Goal: Communication & Community: Share content

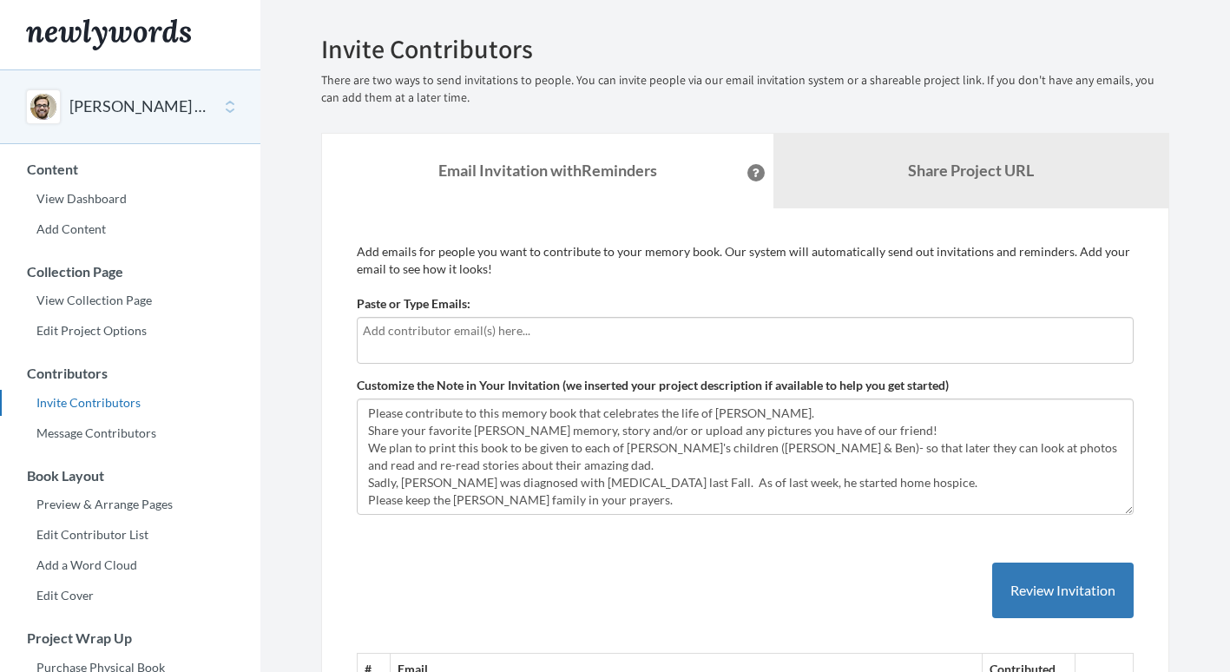
click at [563, 344] on div at bounding box center [745, 340] width 777 height 47
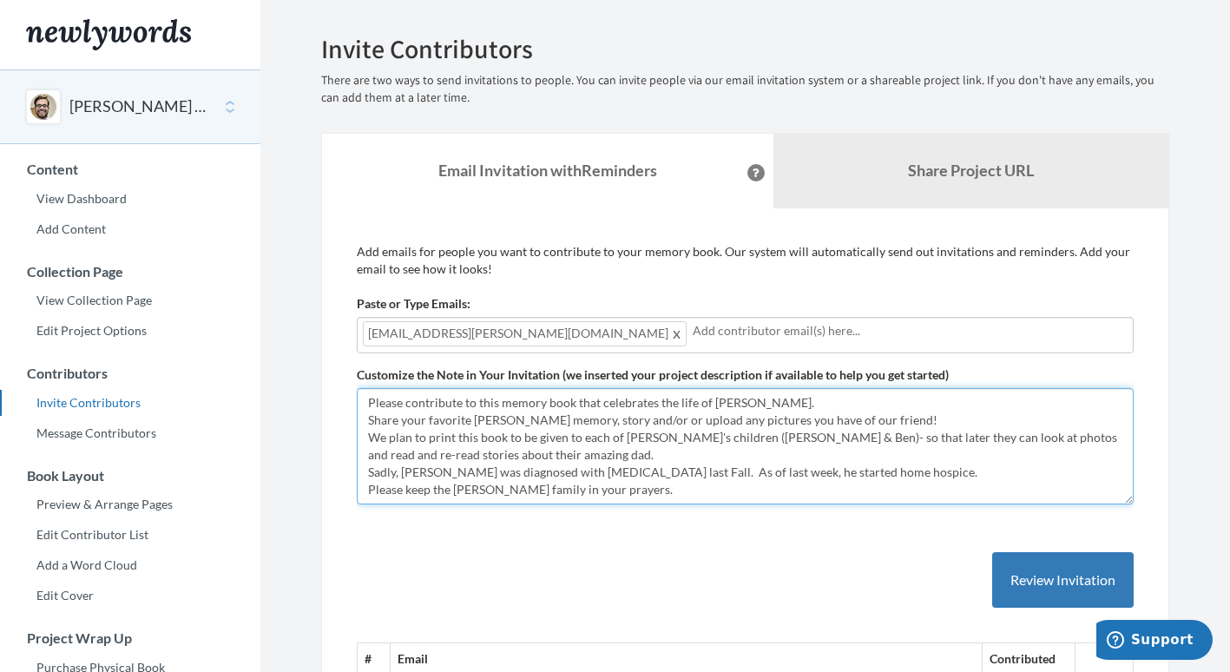
drag, startPoint x: 648, startPoint y: 493, endPoint x: 314, endPoint y: 364, distance: 358.4
click at [607, 437] on textarea "Please contribute to this memory book that celebrates the life of [PERSON_NAME]…" at bounding box center [745, 446] width 777 height 116
click at [887, 418] on textarea "Please contribute to this memory book that celebrates the life of [PERSON_NAME]…" at bounding box center [745, 446] width 777 height 116
click at [663, 492] on textarea "Please contribute to this memory book that celebrates the life of [PERSON_NAME]…" at bounding box center [745, 446] width 777 height 116
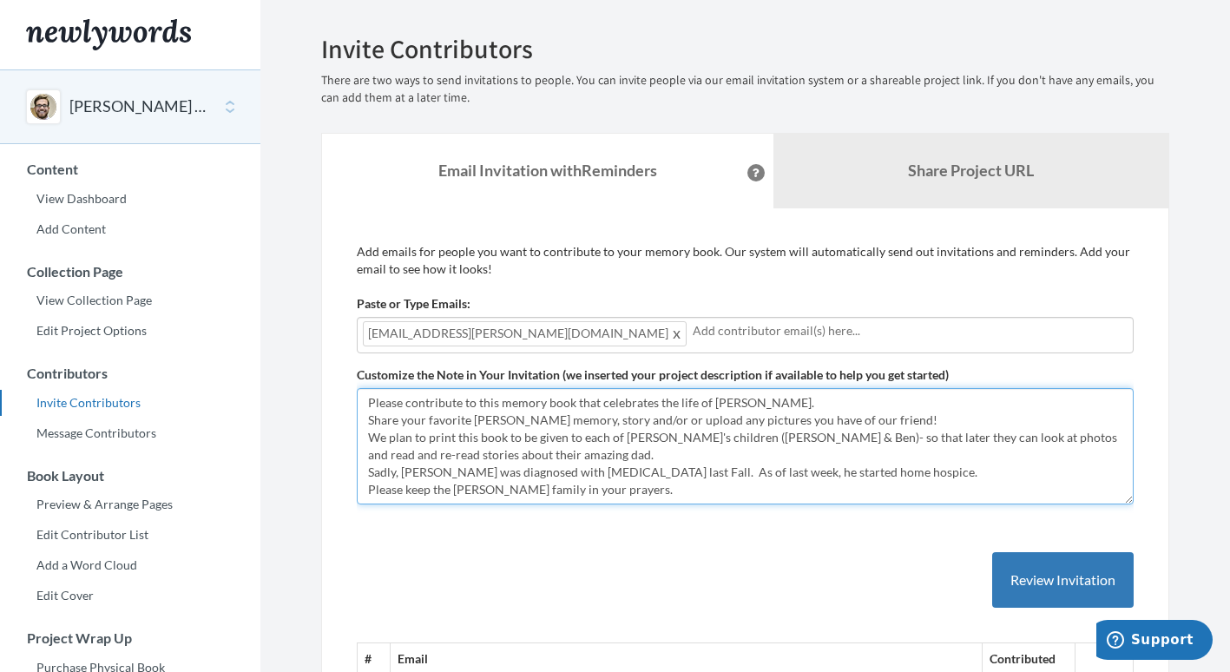
scroll to position [29, 0]
paste textarea "Dear Friends, I'm writing to share some sad news. [PERSON_NAME] passed away rec…"
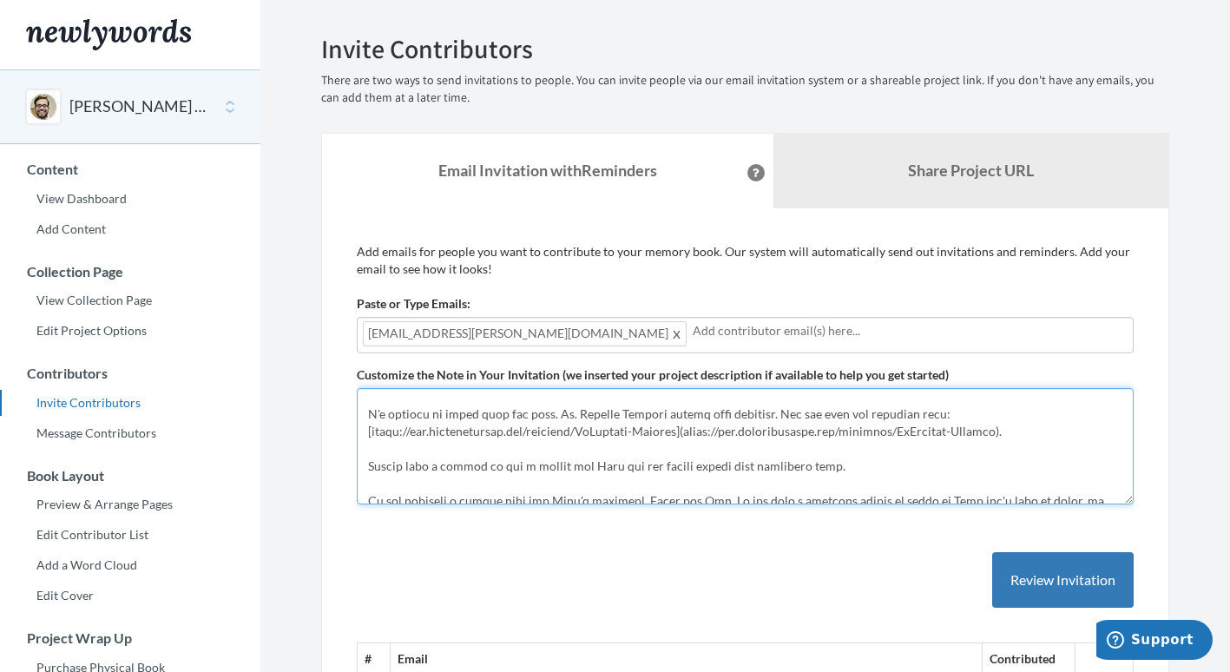
scroll to position [115, 0]
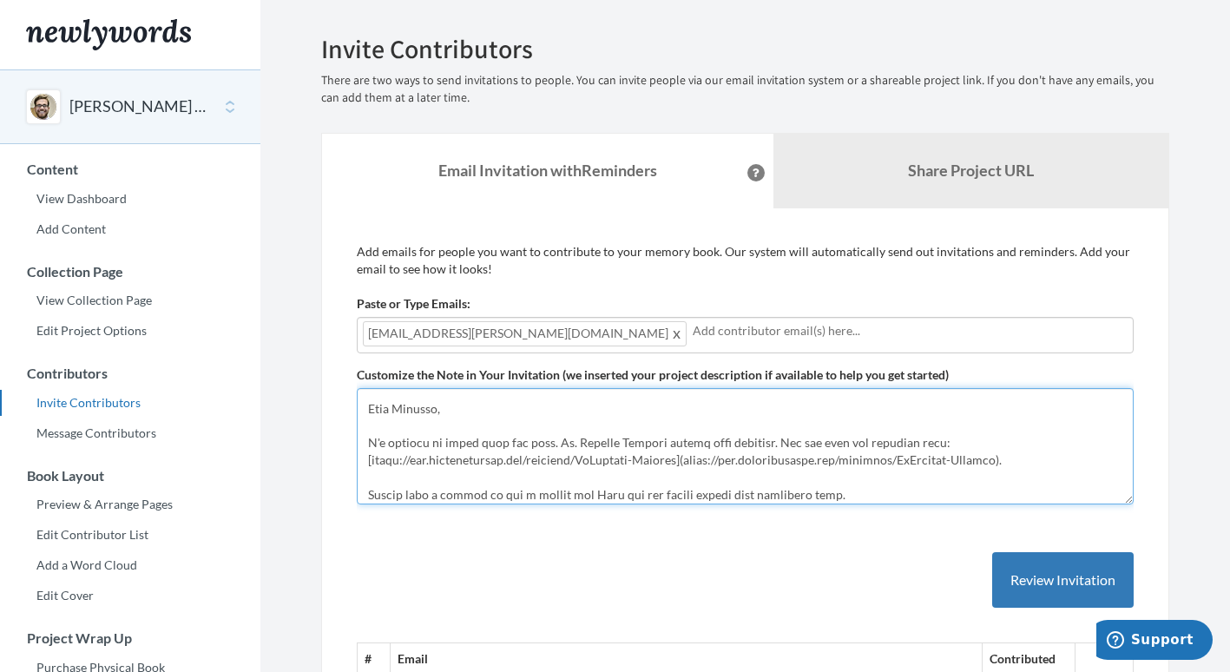
click at [786, 437] on textarea "Please contribute to this memory book that celebrates the life of [PERSON_NAME]…" at bounding box center [745, 446] width 777 height 116
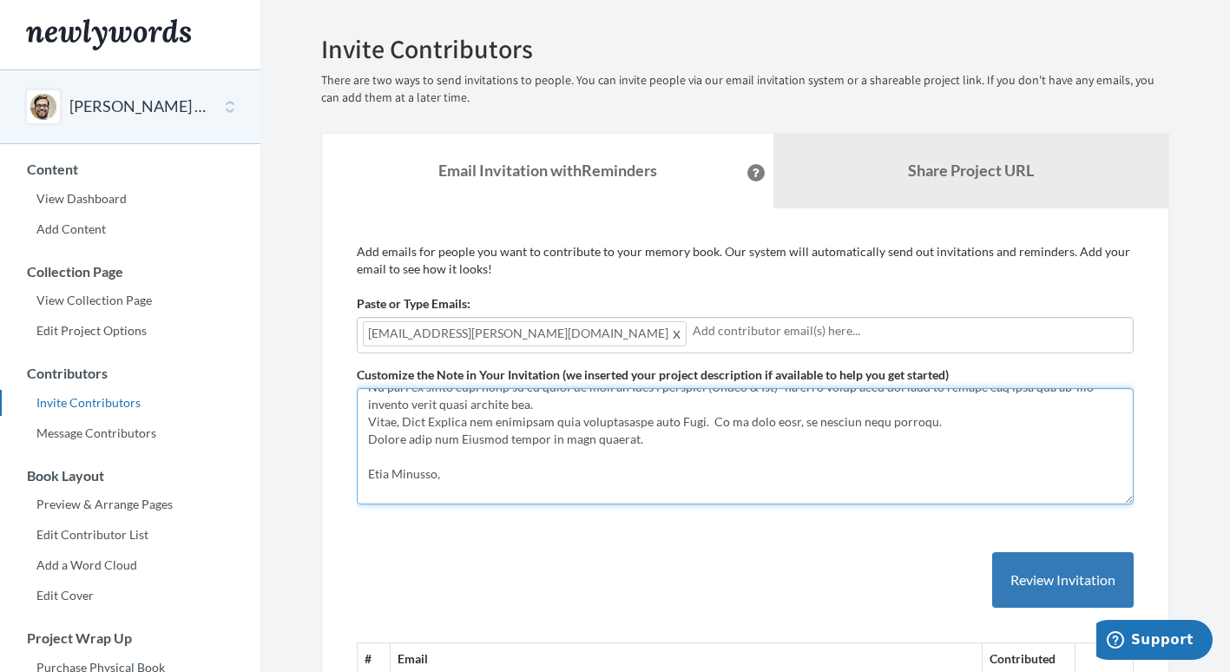
scroll to position [0, 0]
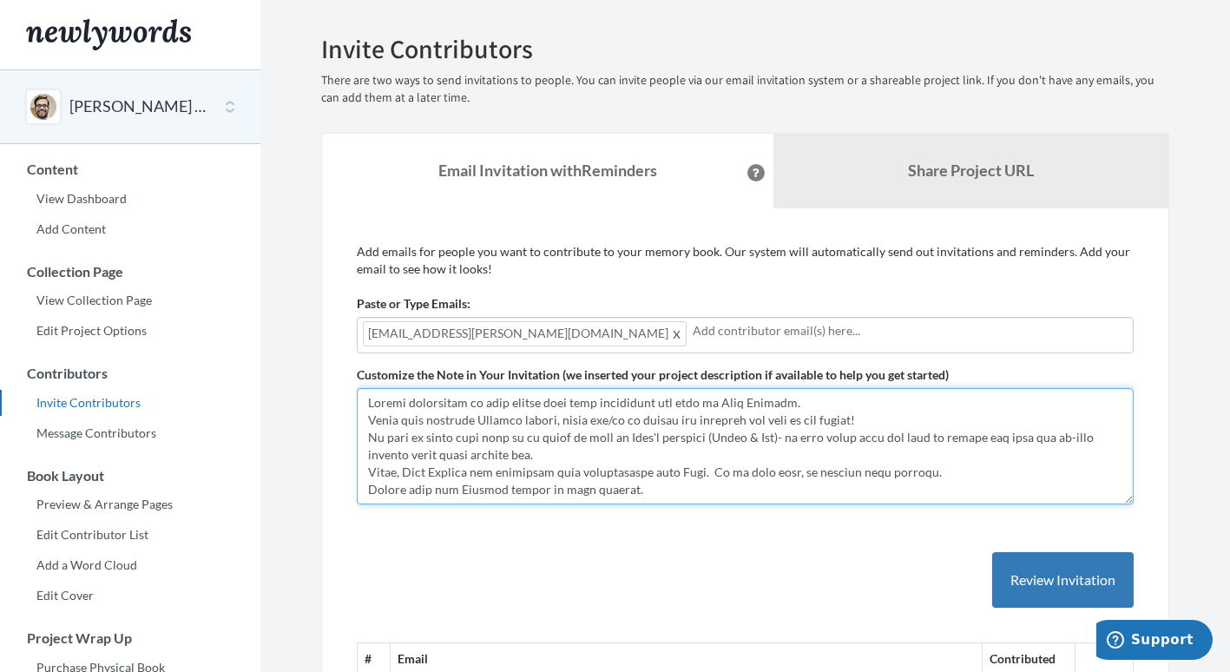
drag, startPoint x: 646, startPoint y: 405, endPoint x: 343, endPoint y: 378, distance: 304.2
click at [547, 445] on textarea "Please contribute to this memory book that celebrates the life of [PERSON_NAME]…" at bounding box center [745, 446] width 777 height 116
click at [372, 401] on textarea "Please contribute to this memory book that celebrates the life of [PERSON_NAME]…" at bounding box center [745, 446] width 777 height 116
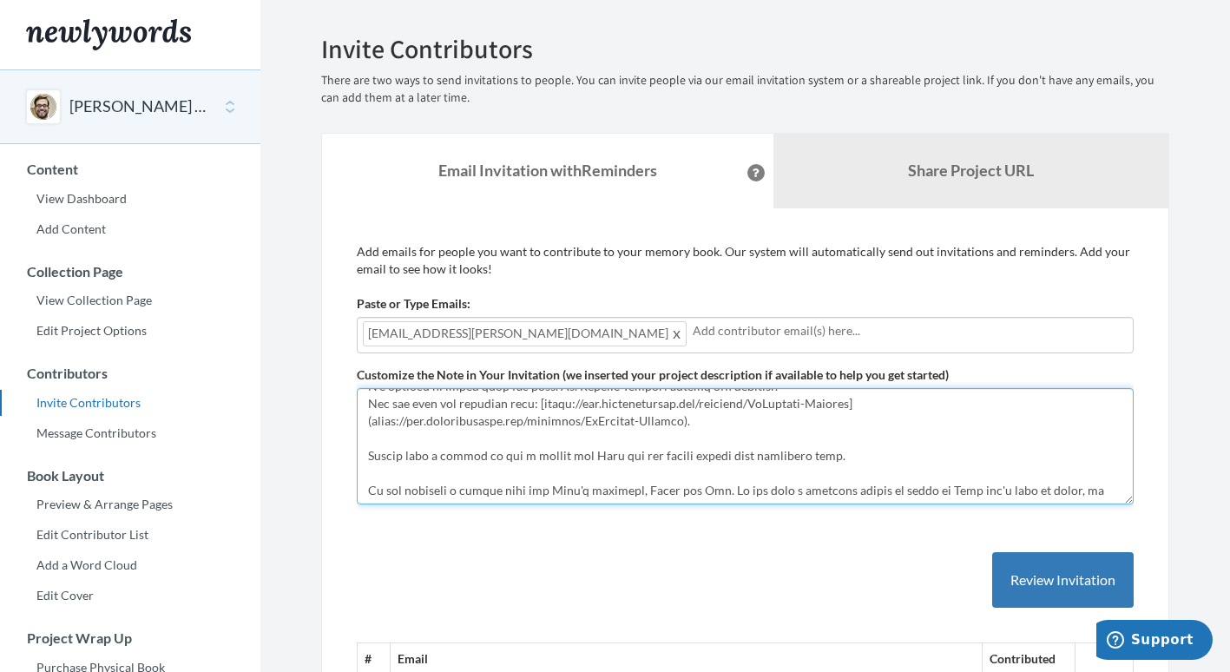
scroll to position [226, 0]
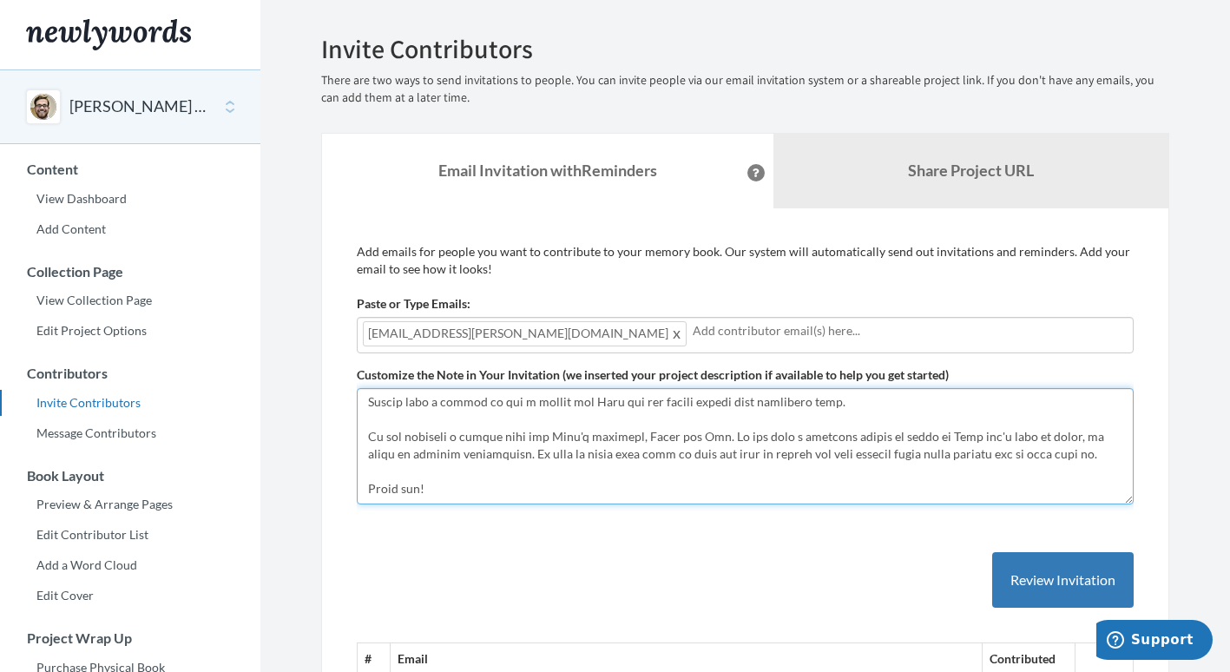
drag, startPoint x: 365, startPoint y: 403, endPoint x: 589, endPoint y: 528, distance: 256.5
type textarea "Please contribute to this memory book that celebrates the life of [PERSON_NAME]…"
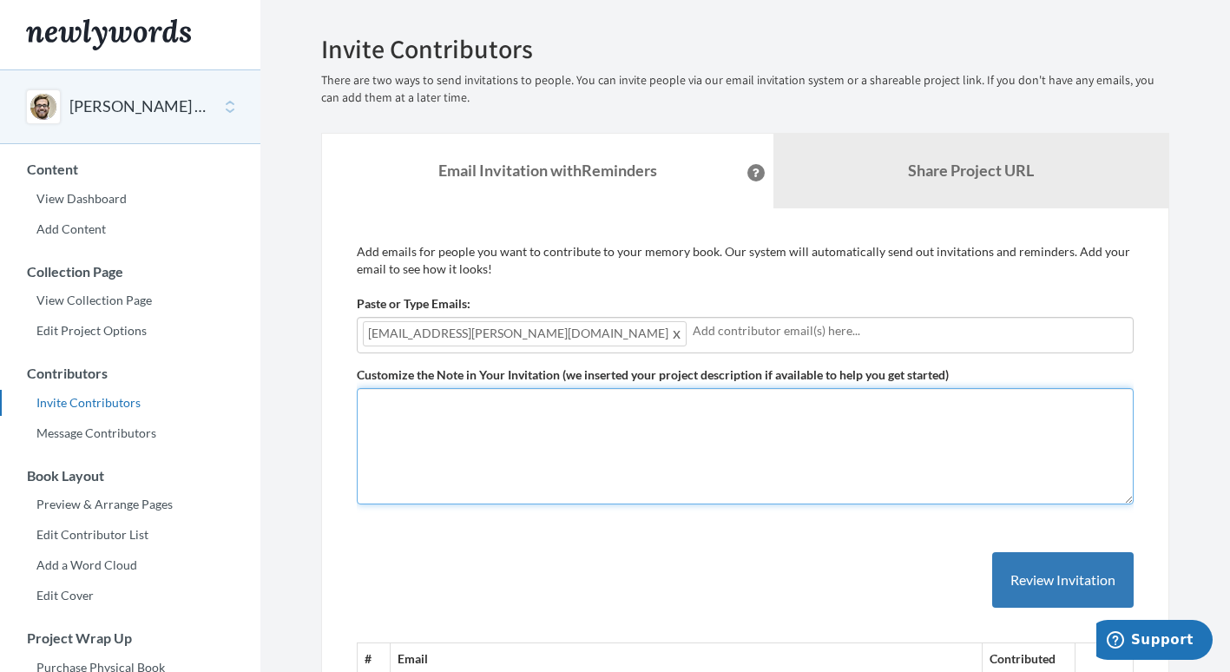
scroll to position [0, 0]
paste textarea "Dear Friends, It is with a heavy heart that I share the sad news of [PERSON_NAM…"
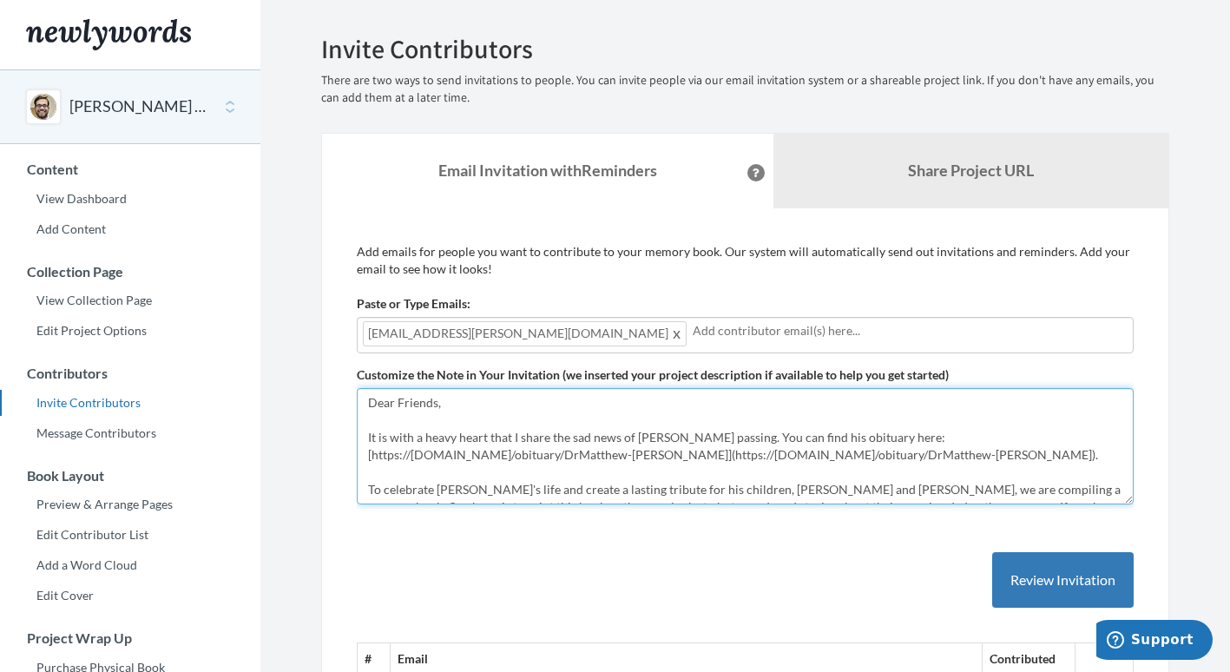
scroll to position [115, 0]
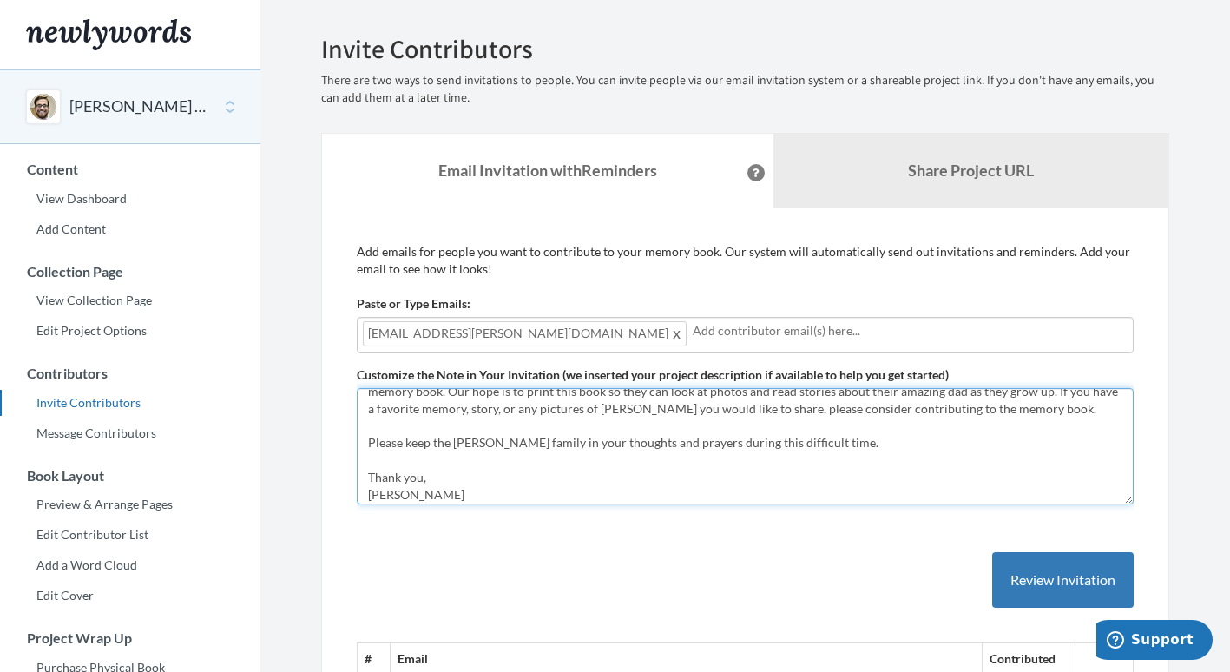
click at [607, 492] on textarea "Please contribute to this memory book that celebrates the life of [PERSON_NAME]…" at bounding box center [745, 446] width 777 height 116
click at [437, 500] on textarea "Please contribute to this memory book that celebrates the life of [PERSON_NAME]…" at bounding box center [745, 446] width 777 height 116
click at [469, 490] on textarea "Please contribute to this memory book that celebrates the life of [PERSON_NAME]…" at bounding box center [745, 446] width 777 height 116
click at [437, 497] on textarea "Please contribute to this memory book that celebrates the life of [PERSON_NAME]…" at bounding box center [745, 446] width 777 height 116
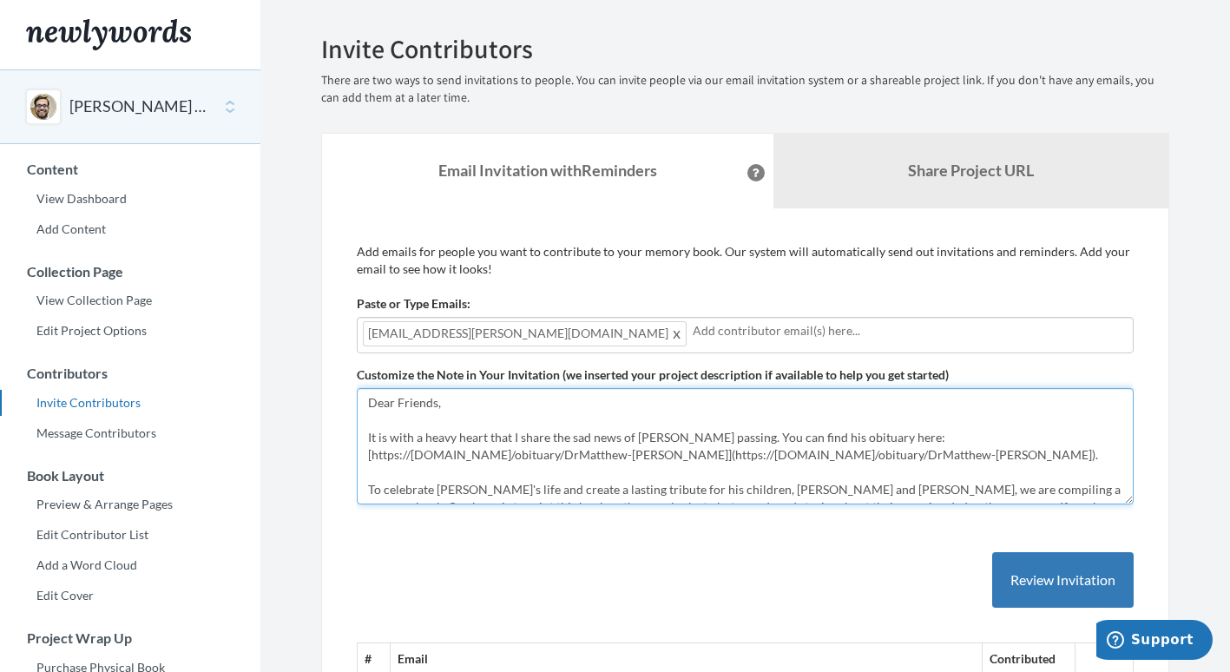
scroll to position [122, 0]
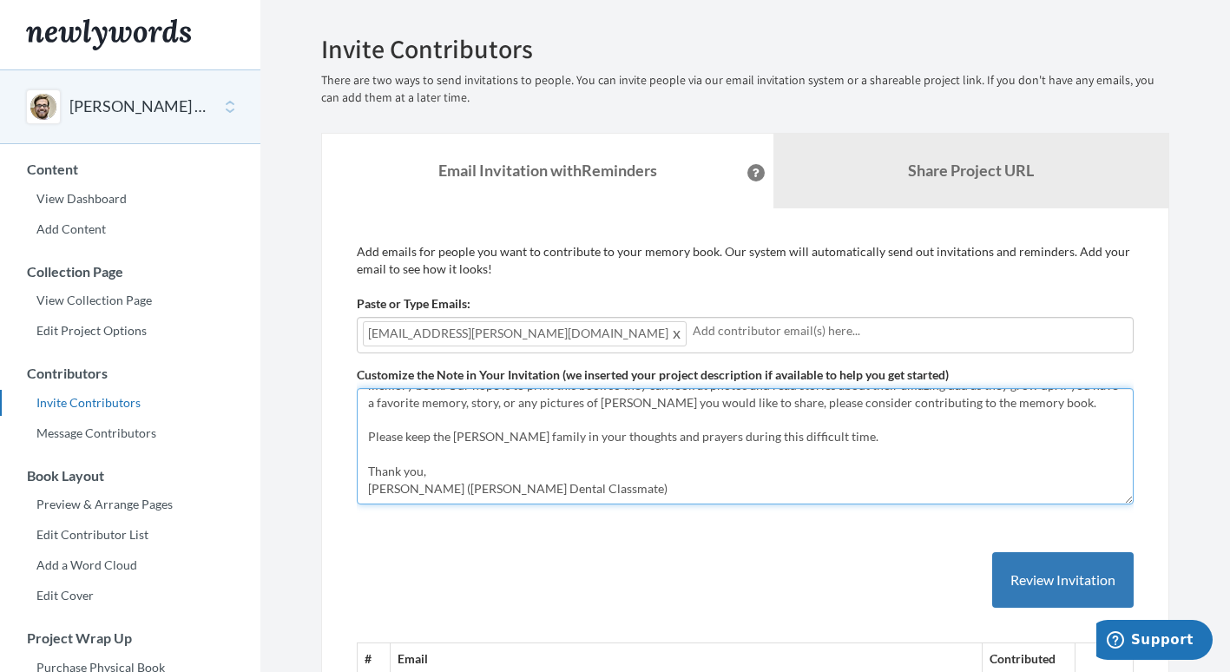
type textarea "Dear Friends, It is with a heavy heart that I share the sad news of [PERSON_NAM…"
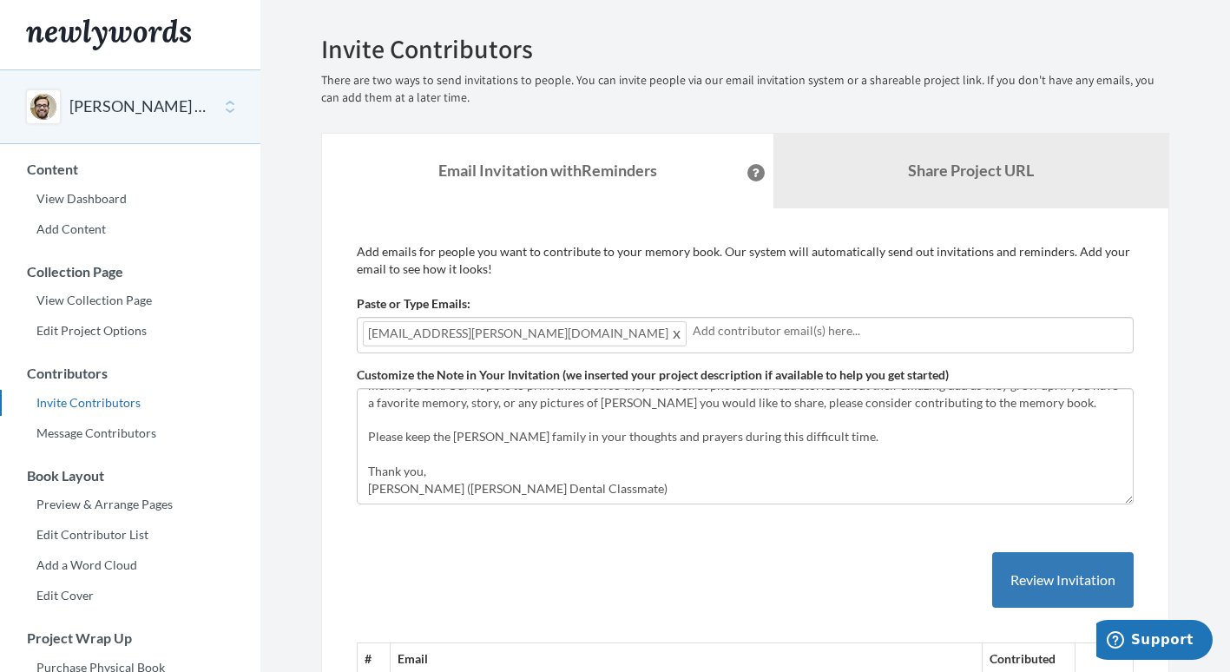
click at [693, 333] on input "text" at bounding box center [910, 330] width 435 height 19
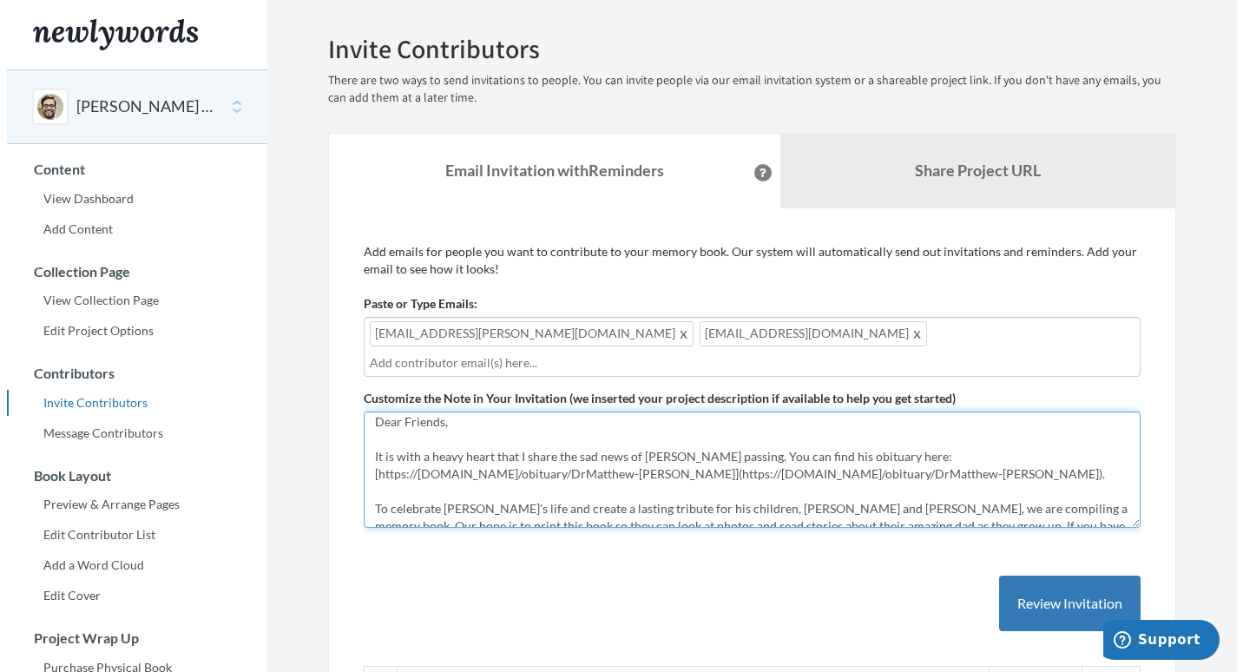
scroll to position [0, 0]
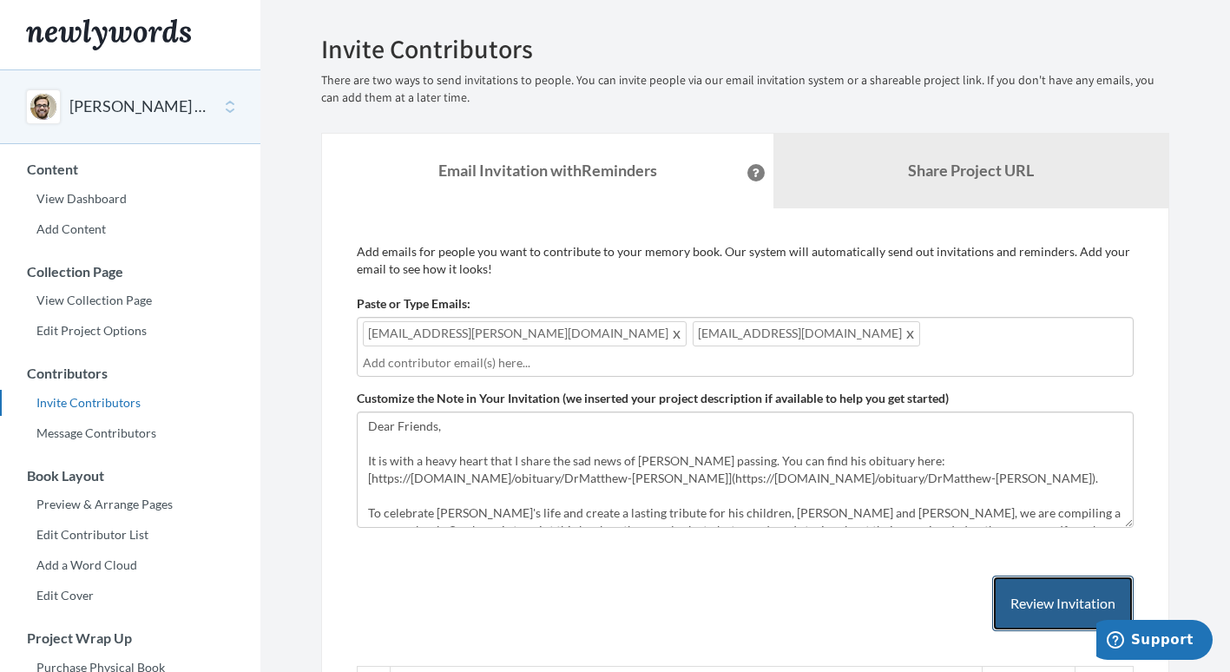
click at [1049, 577] on button "Review Invitation" at bounding box center [1063, 604] width 142 height 56
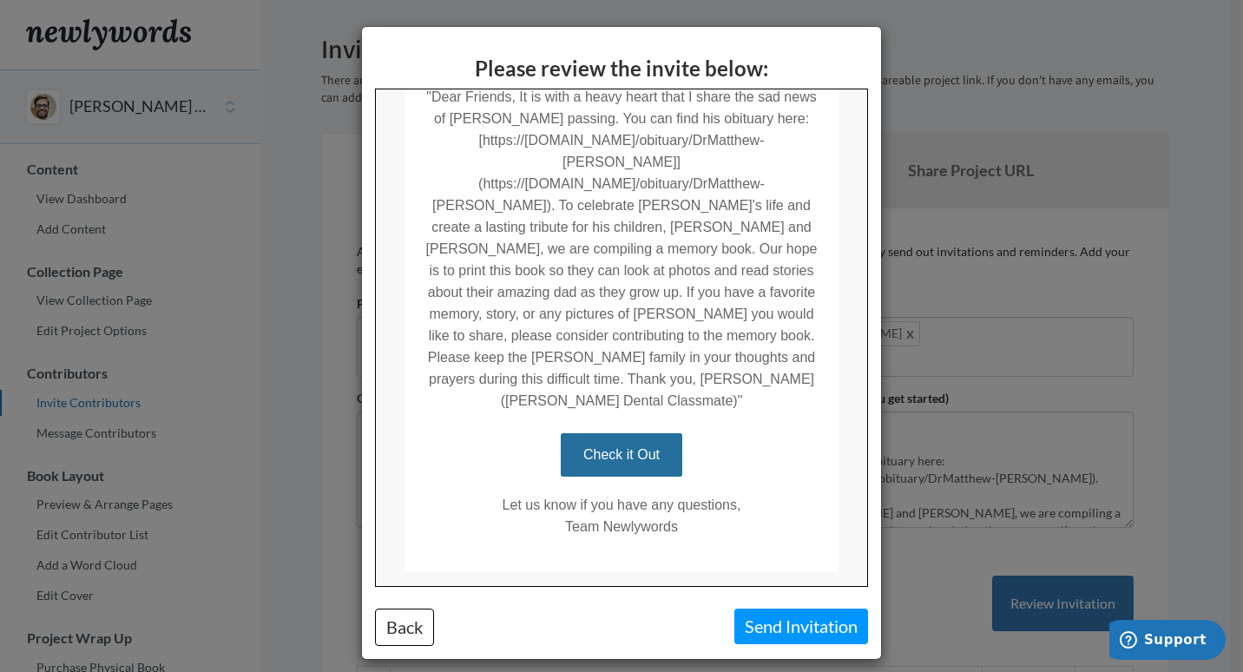
scroll to position [423, 0]
click at [805, 618] on button "Send Invitation" at bounding box center [801, 627] width 134 height 36
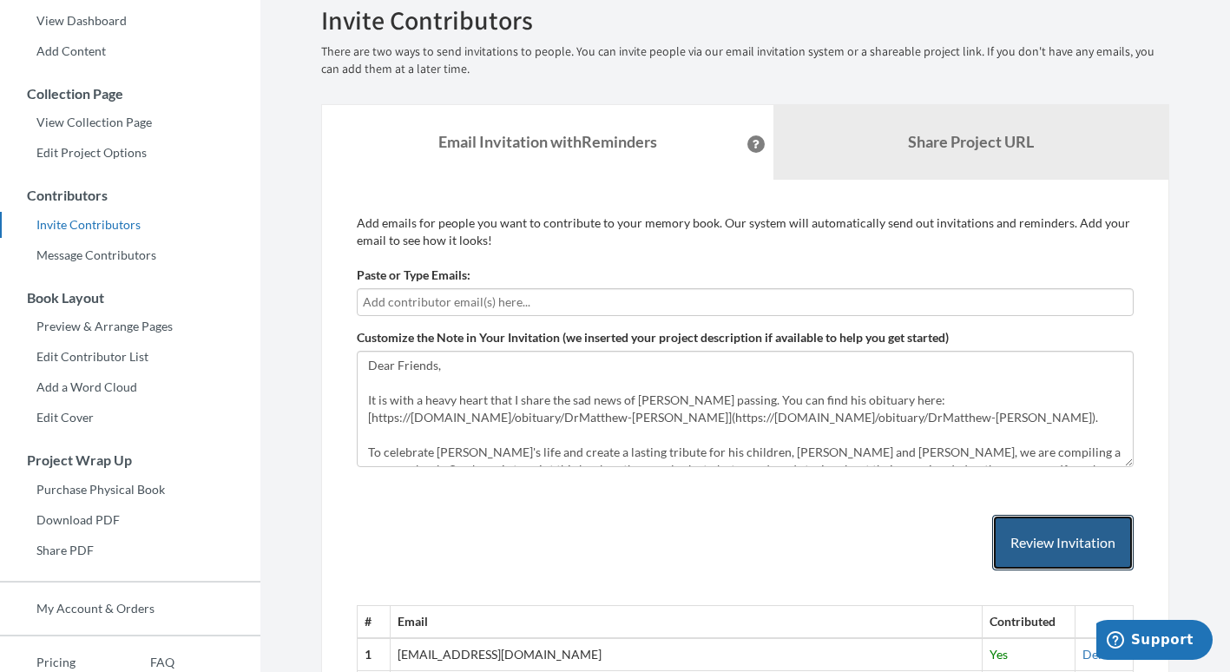
scroll to position [0, 0]
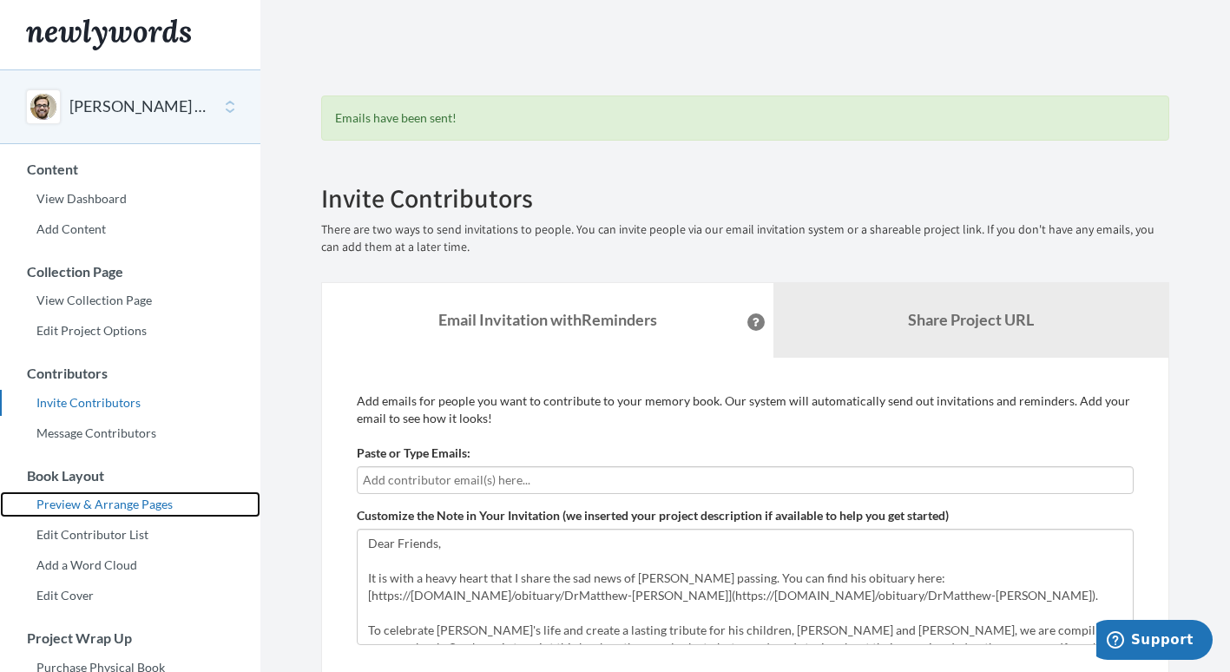
click at [127, 503] on link "Preview & Arrange Pages" at bounding box center [130, 504] width 260 height 26
